Goal: Information Seeking & Learning: Learn about a topic

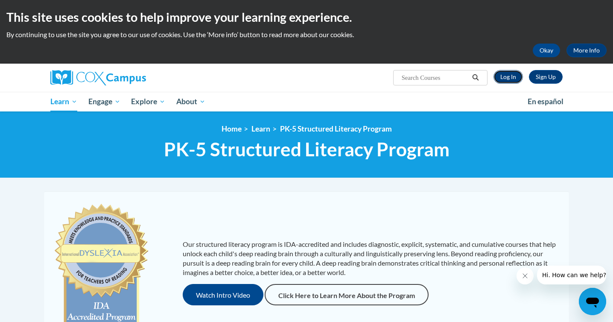
click at [512, 73] on link "Log In" at bounding box center [507, 77] width 29 height 14
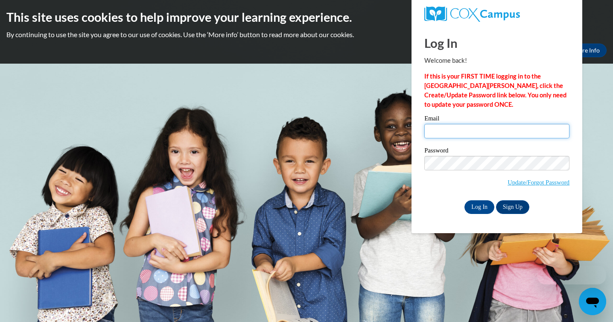
click at [497, 132] on input "Email" at bounding box center [496, 131] width 145 height 15
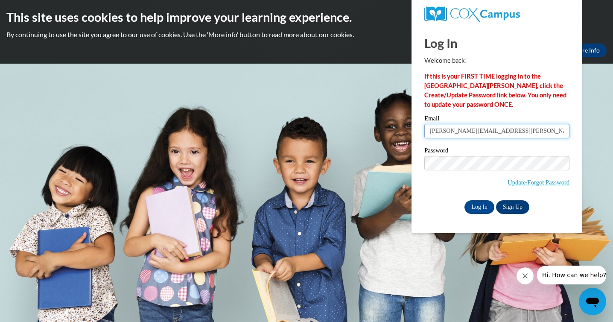
type input "brett.meinecke@franklin.k12.wi.us"
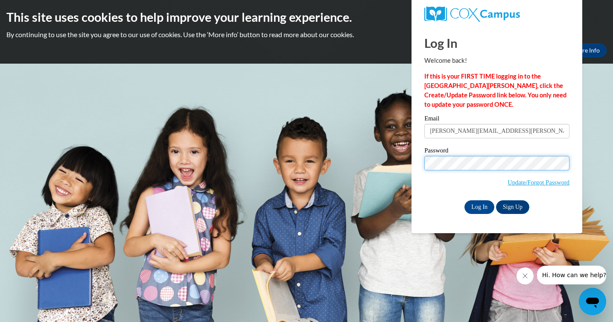
click at [464, 200] on input "Log In" at bounding box center [479, 207] width 30 height 14
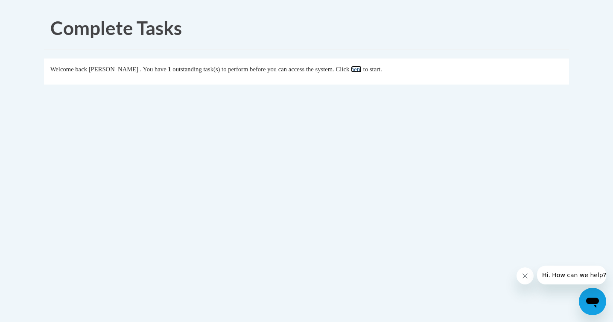
click at [361, 67] on link "here" at bounding box center [356, 69] width 11 height 7
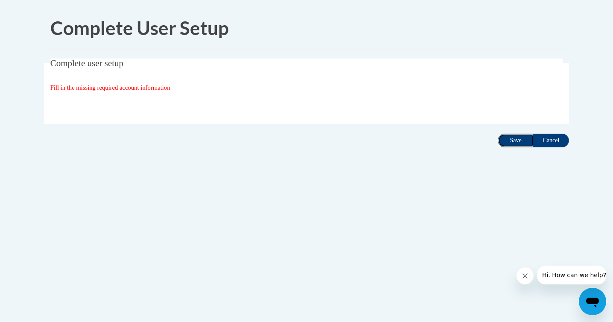
click at [518, 139] on input "Save" at bounding box center [516, 141] width 36 height 14
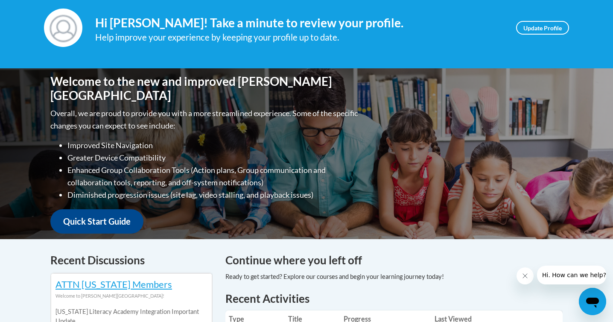
scroll to position [118, 0]
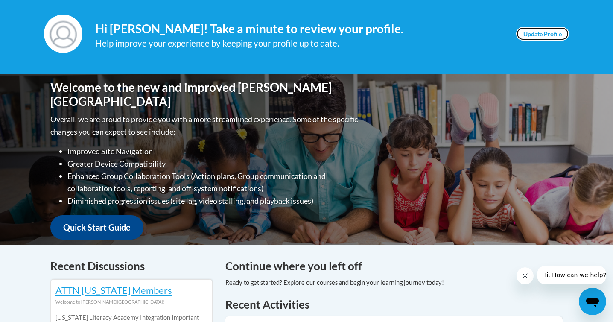
click at [542, 32] on link "Update Profile" at bounding box center [542, 34] width 53 height 14
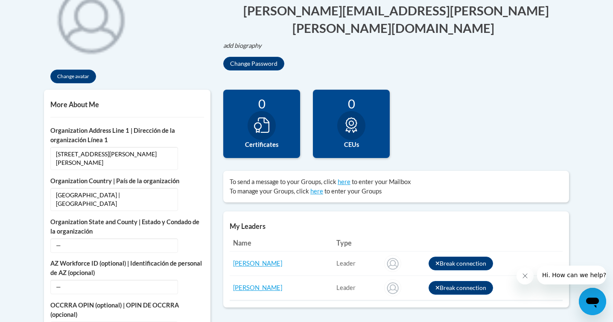
scroll to position [220, 0]
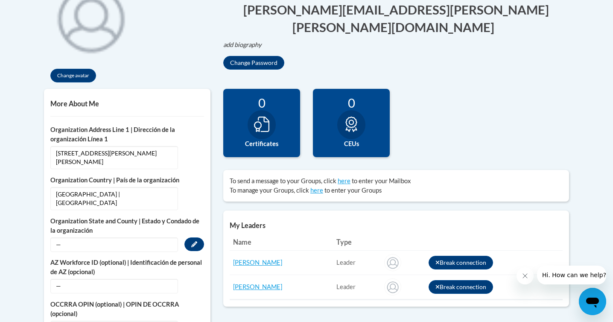
click at [151, 237] on span "—" at bounding box center [114, 244] width 128 height 15
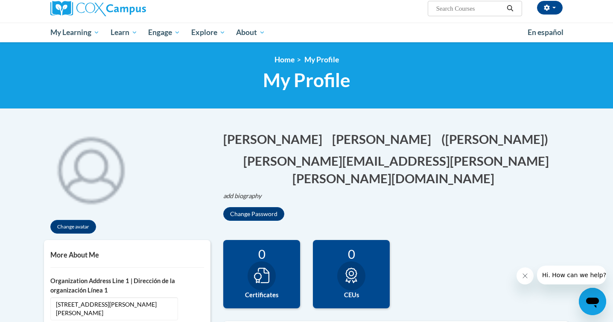
scroll to position [56, 0]
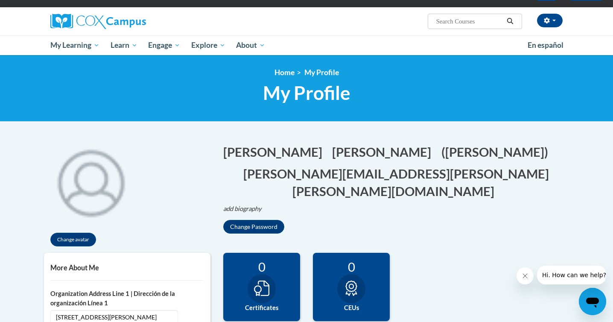
click at [277, 93] on span "My Profile" at bounding box center [306, 92] width 87 height 23
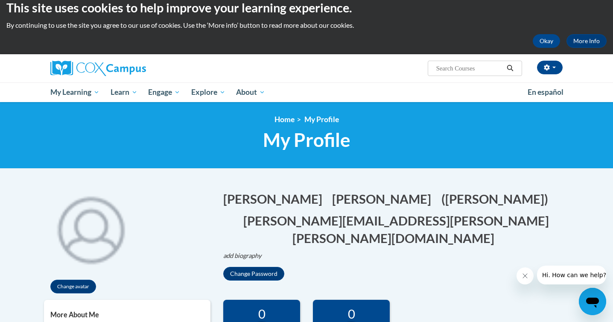
scroll to position [5, 0]
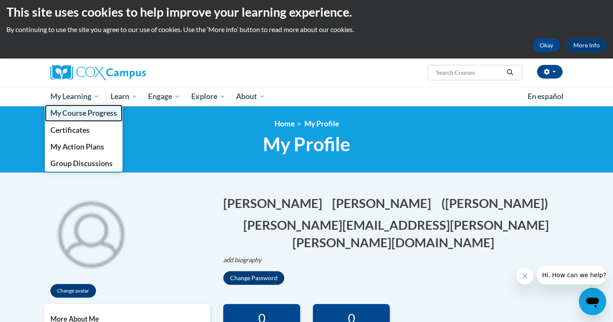
click at [79, 108] on span "My Course Progress" at bounding box center [83, 112] width 67 height 9
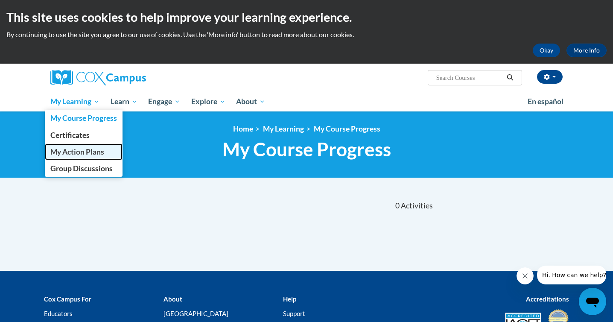
click at [83, 148] on span "My Action Plans" at bounding box center [77, 151] width 54 height 9
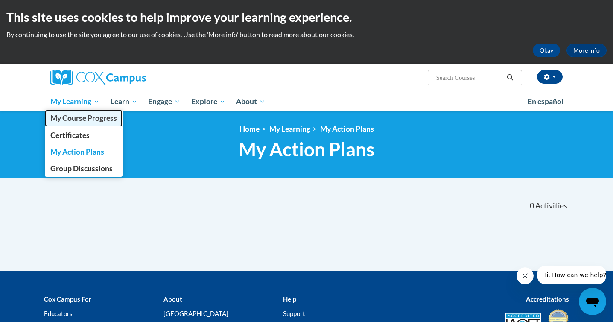
click at [79, 120] on span "My Course Progress" at bounding box center [83, 117] width 67 height 9
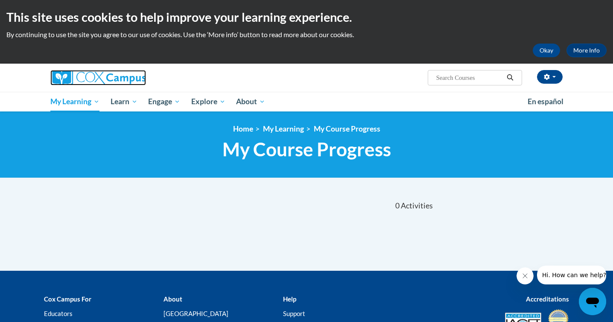
click at [92, 79] on img at bounding box center [98, 77] width 96 height 15
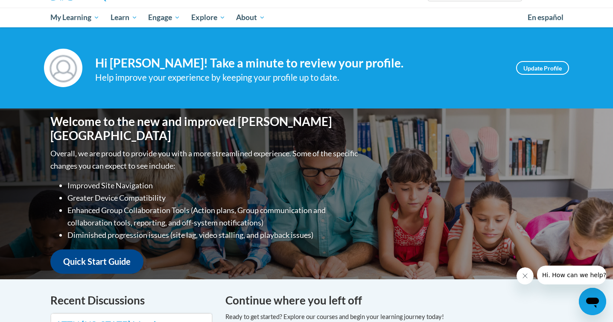
scroll to position [39, 0]
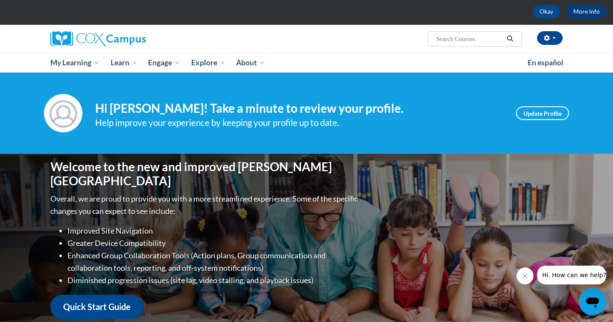
click at [483, 40] on input "Search..." at bounding box center [469, 39] width 68 height 10
type input "any"
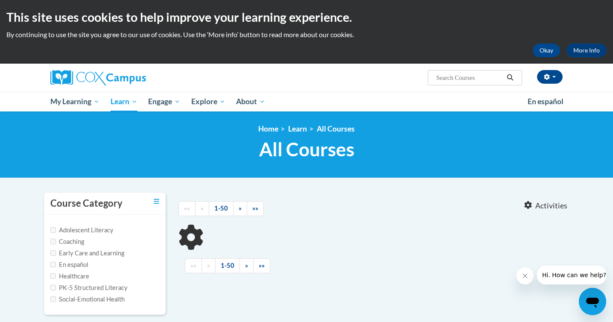
type input "any"
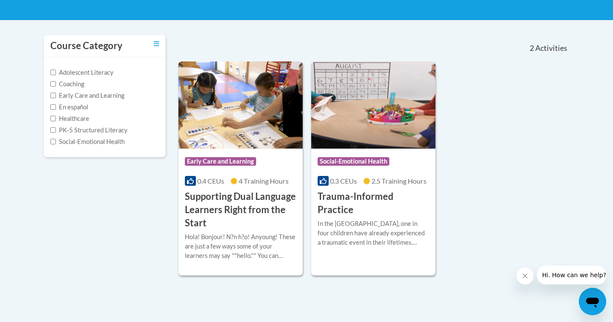
scroll to position [155, 0]
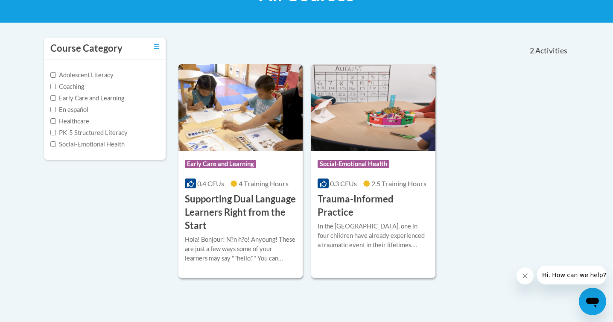
click at [98, 76] on label "Adolescent Literacy" at bounding box center [81, 74] width 63 height 9
click at [56, 76] on input "Adolescent Literacy" at bounding box center [53, 75] width 6 height 6
checkbox input "true"
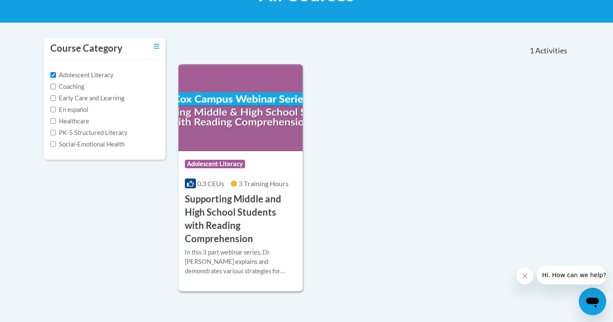
click at [81, 88] on label "Coaching" at bounding box center [67, 86] width 34 height 9
click at [56, 88] on input "Coaching" at bounding box center [53, 87] width 6 height 6
checkbox input "true"
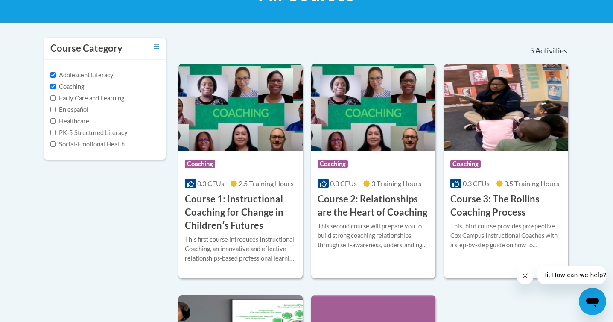
click at [84, 95] on label "Early Care and Learning" at bounding box center [87, 97] width 74 height 9
click at [56, 95] on input "Early Care and Learning" at bounding box center [53, 98] width 6 height 6
checkbox input "true"
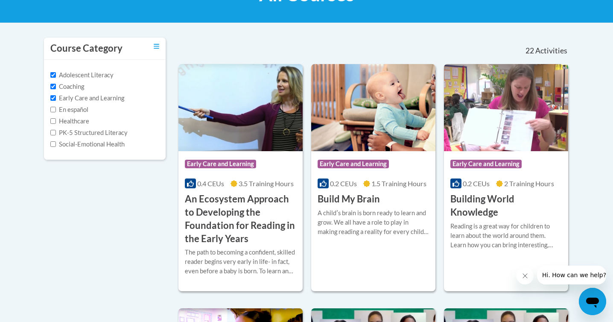
click at [83, 107] on label "En español" at bounding box center [69, 109] width 38 height 9
click at [56, 107] on input "En español" at bounding box center [53, 110] width 6 height 6
click at [55, 108] on input "En español" at bounding box center [53, 110] width 6 height 6
checkbox input "false"
click at [55, 101] on label "Early Care and Learning" at bounding box center [87, 97] width 74 height 9
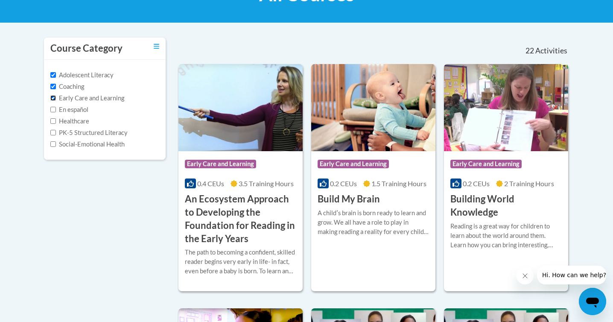
click at [55, 101] on input "Early Care and Learning" at bounding box center [53, 98] width 6 height 6
checkbox input "false"
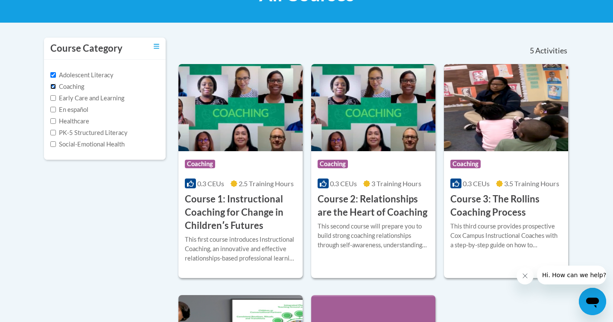
click at [54, 87] on input "Coaching" at bounding box center [53, 87] width 6 height 6
checkbox input "false"
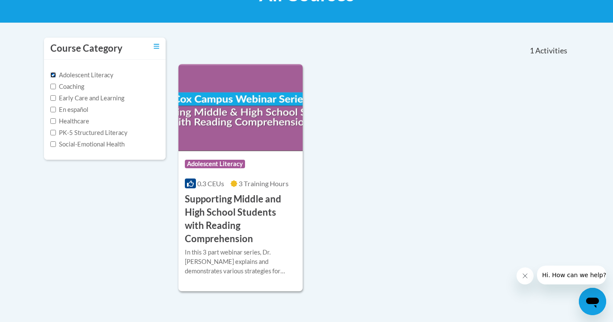
click at [52, 76] on input "Adolescent Literacy" at bounding box center [53, 75] width 6 height 6
checkbox input "false"
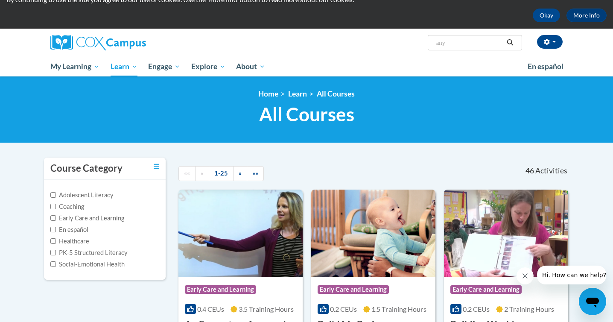
scroll to position [0, 0]
